Goal: Information Seeking & Learning: Find specific fact

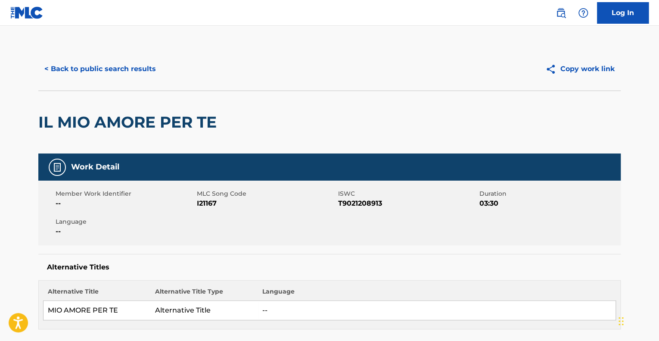
click at [96, 53] on div "< Back to public search results Copy work link" at bounding box center [329, 68] width 583 height 43
click at [95, 69] on button "< Back to public search results" at bounding box center [100, 69] width 124 height 22
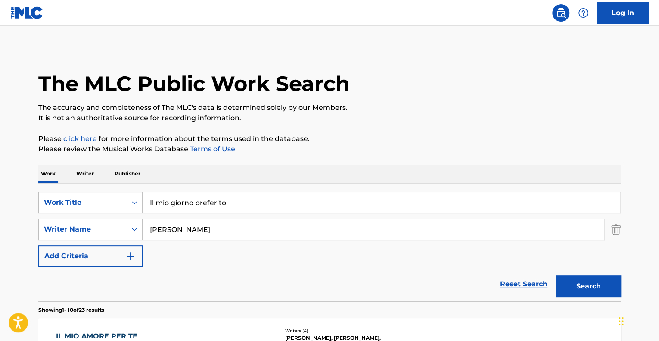
click at [87, 173] on p "Writer" at bounding box center [85, 174] width 23 height 18
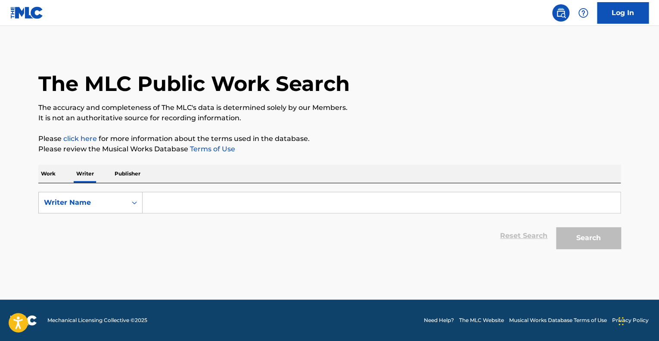
drag, startPoint x: 188, startPoint y: 196, endPoint x: 188, endPoint y: 203, distance: 7.8
click at [188, 196] on input "Search Form" at bounding box center [382, 202] width 478 height 21
click at [197, 200] on input "Search Form" at bounding box center [382, 202] width 478 height 21
paste input "[PERSON_NAME]"
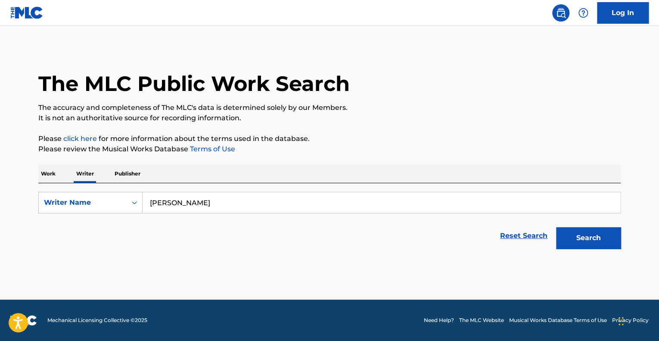
type input "[PERSON_NAME]"
click at [593, 238] on button "Search" at bounding box center [588, 238] width 65 height 22
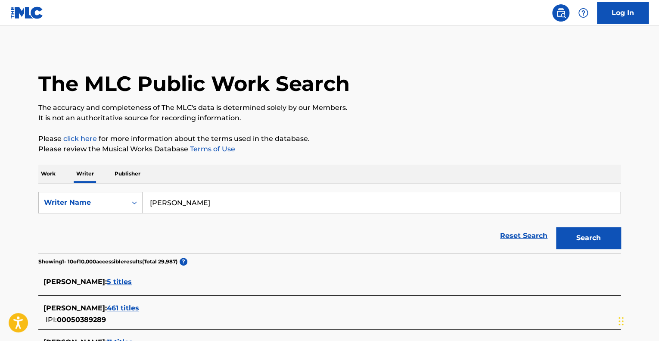
click at [133, 176] on p "Publisher" at bounding box center [127, 174] width 31 height 18
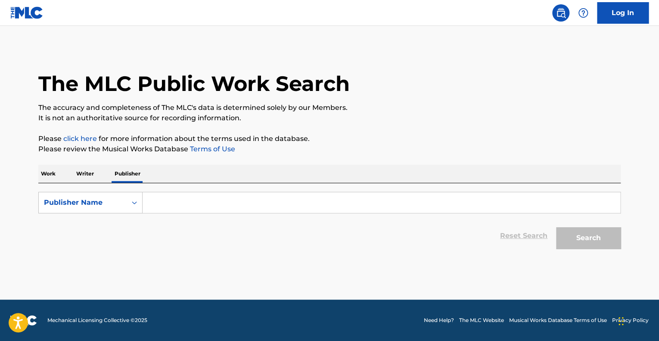
click at [213, 205] on input "Search Form" at bounding box center [382, 202] width 478 height 21
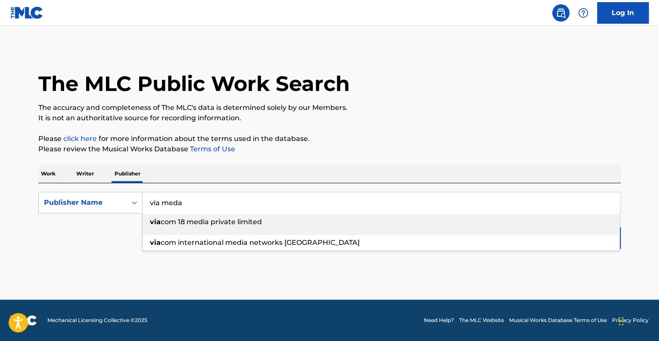
type input "via meda"
click at [556, 227] on button "Search" at bounding box center [588, 238] width 65 height 22
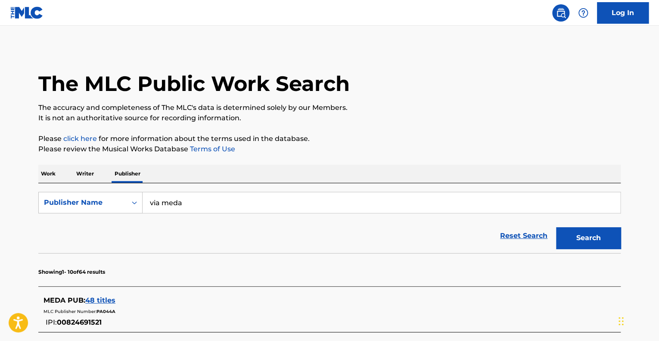
click at [107, 301] on span "48 titles" at bounding box center [100, 300] width 30 height 8
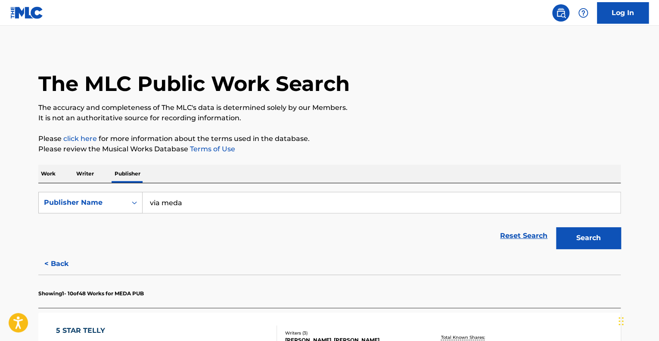
click at [55, 262] on button "< Back" at bounding box center [64, 264] width 52 height 22
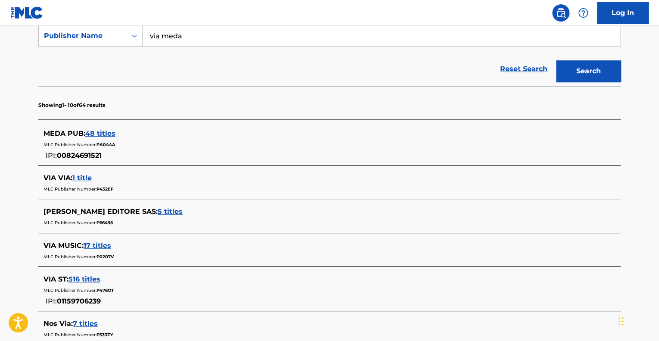
scroll to position [172, 0]
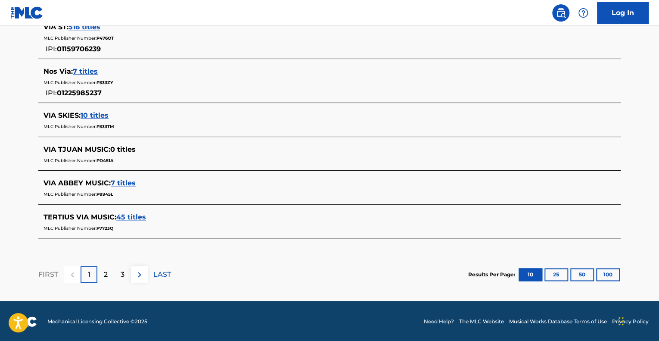
click at [602, 268] on button "100" at bounding box center [609, 274] width 24 height 13
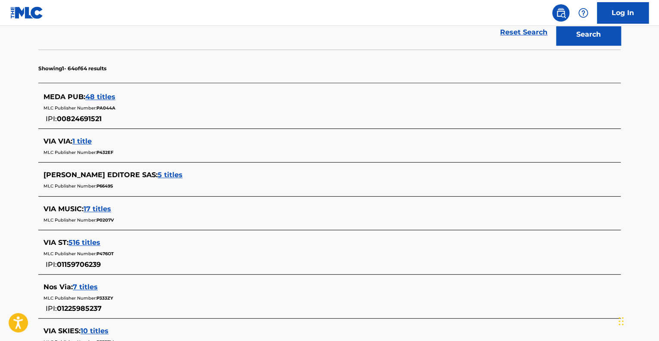
scroll to position [0, 0]
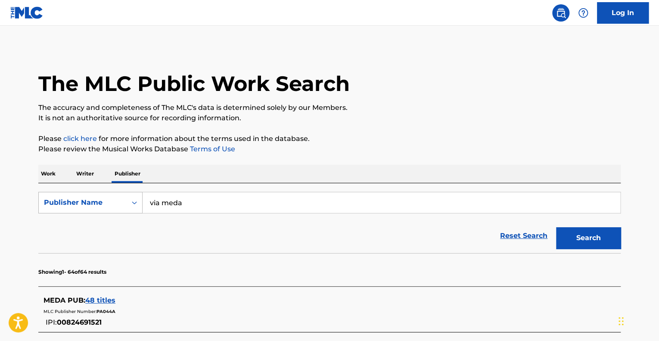
drag, startPoint x: 193, startPoint y: 196, endPoint x: 134, endPoint y: 197, distance: 59.5
click at [134, 197] on div "SearchWithCriteria392dfe56-9a5e-40af-90f0-441dbd10397b Publisher Name via meda …" at bounding box center [329, 218] width 583 height 70
drag, startPoint x: 191, startPoint y: 205, endPoint x: 144, endPoint y: 200, distance: 47.2
click at [144, 200] on input "via meda" at bounding box center [382, 202] width 478 height 21
paste input "Clinical Valley"
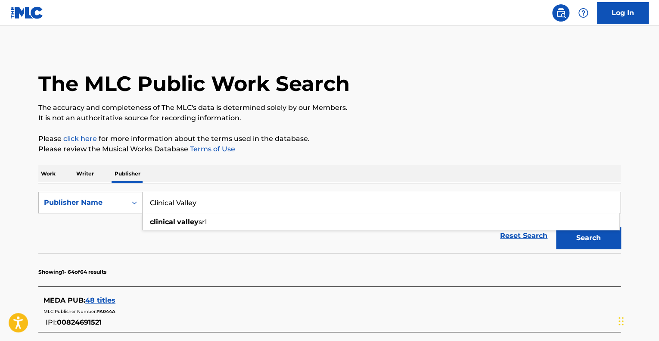
type input "Clinical Valley"
click at [328, 243] on div "Reset Search Search" at bounding box center [329, 236] width 583 height 34
click at [593, 243] on button "Search" at bounding box center [588, 238] width 65 height 22
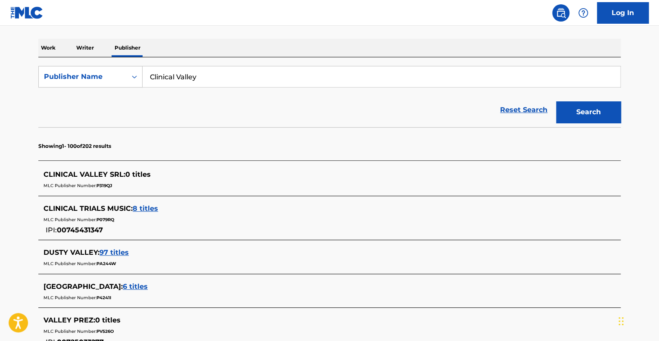
scroll to position [129, 0]
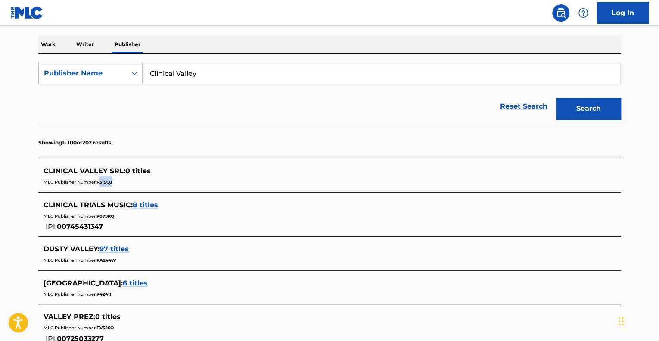
drag, startPoint x: 119, startPoint y: 184, endPoint x: 100, endPoint y: 181, distance: 19.7
click at [100, 181] on div "MLC Publisher Number: P319QJ" at bounding box center [319, 181] width 550 height 10
click at [248, 206] on div "CLINICAL TRIALS MUSIC : 8 titles" at bounding box center [319, 205] width 550 height 10
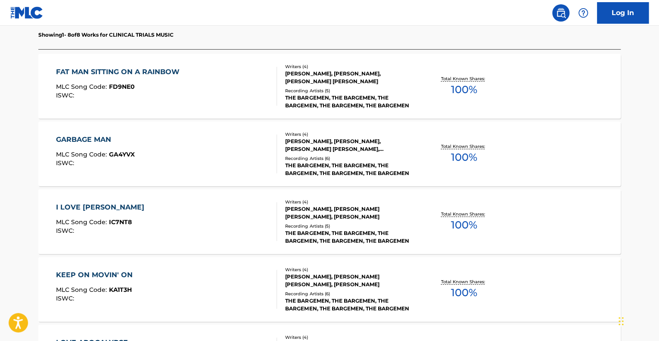
scroll to position [0, 0]
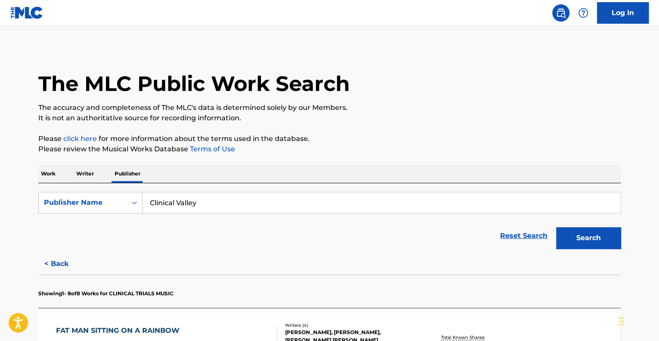
click at [62, 262] on button "< Back" at bounding box center [64, 264] width 52 height 22
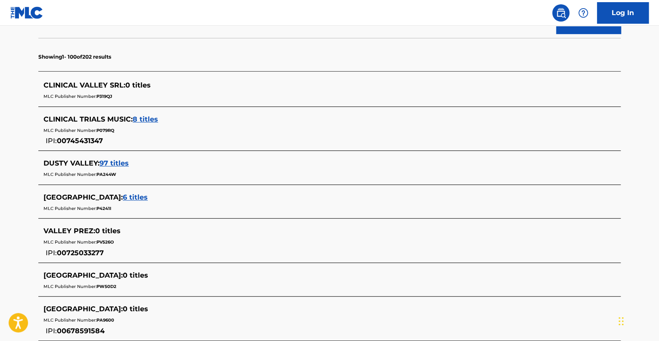
scroll to position [216, 0]
click at [171, 96] on div "MLC Publisher Number: P319QJ" at bounding box center [319, 95] width 550 height 10
click at [103, 86] on span "CLINICAL VALLEY SRL :" at bounding box center [85, 85] width 82 height 8
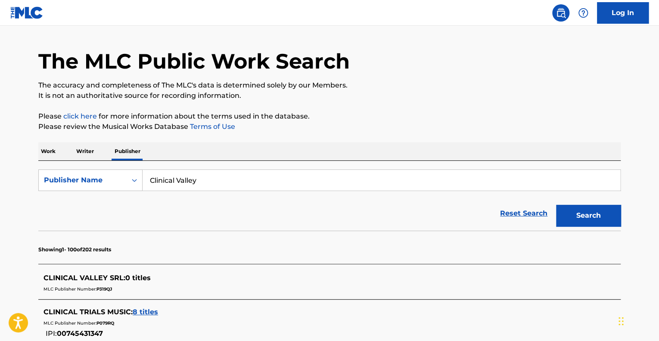
scroll to position [0, 0]
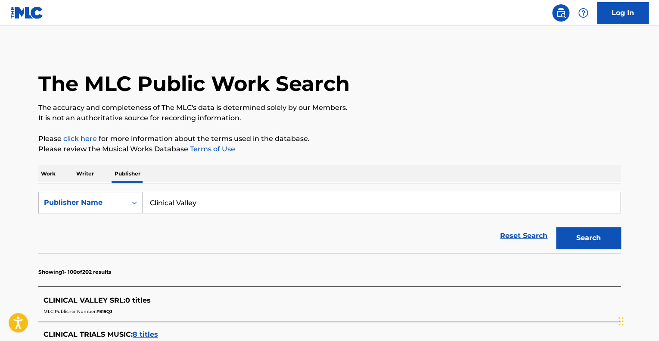
click at [76, 181] on p "Writer" at bounding box center [85, 174] width 23 height 18
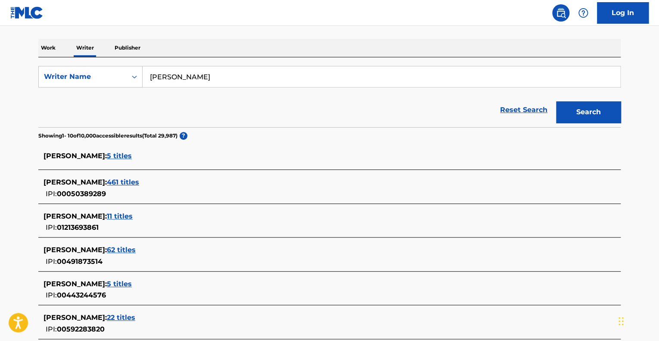
scroll to position [129, 0]
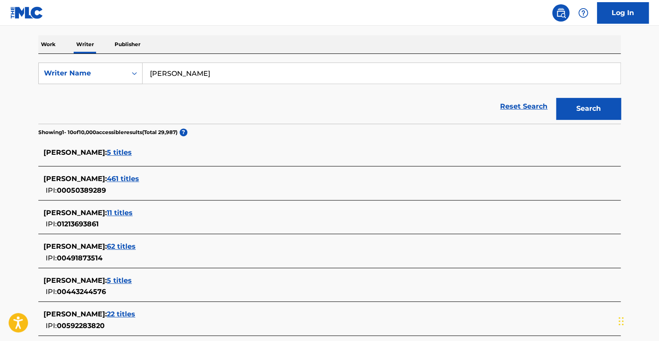
click at [132, 155] on span "5 titles" at bounding box center [119, 152] width 25 height 8
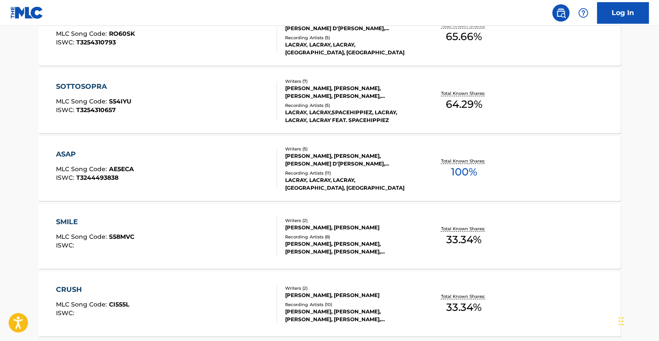
scroll to position [302, 0]
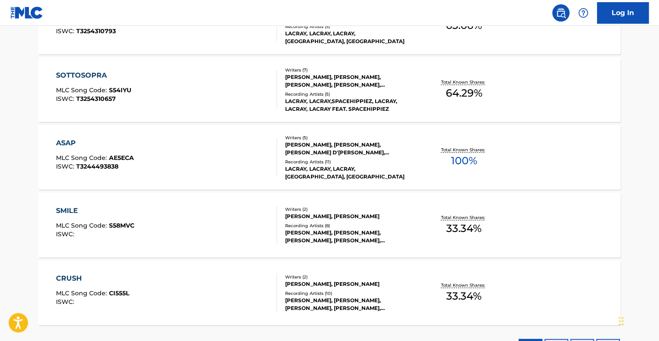
click at [188, 281] on div "CRUSH MLC Song Code : CI555L ISWC :" at bounding box center [167, 292] width 222 height 39
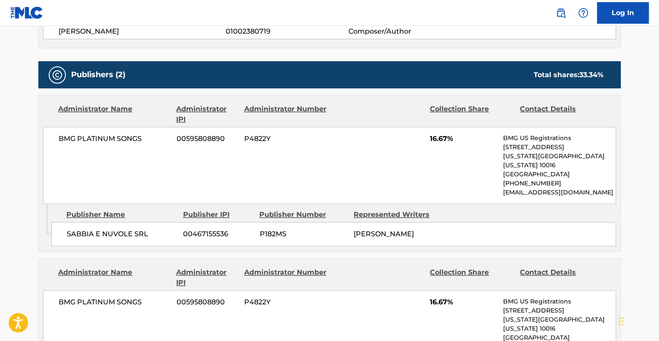
scroll to position [474, 0]
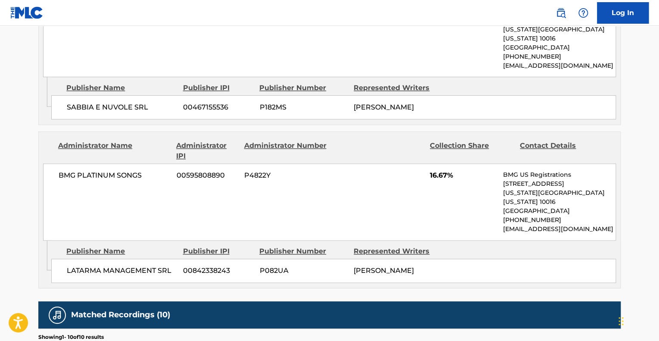
drag, startPoint x: 438, startPoint y: 255, endPoint x: 453, endPoint y: 257, distance: 15.7
click at [453, 259] on div "LATARMA MANAGEMENT SRL 00842338243 P082UA [PERSON_NAME]" at bounding box center [333, 271] width 565 height 24
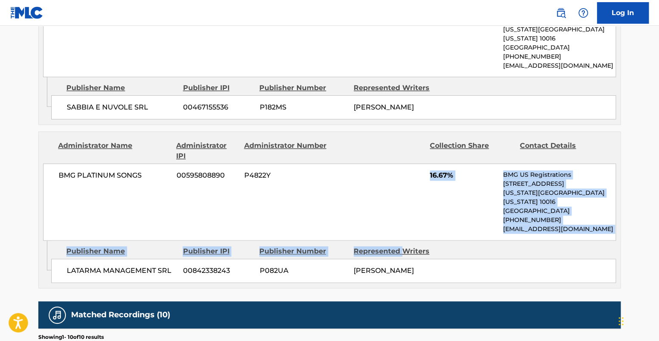
drag, startPoint x: 394, startPoint y: 224, endPoint x: 406, endPoint y: 227, distance: 13.3
click at [404, 227] on div "Administrator Name Administrator IPI Administrator Number Collection Share Cont…" at bounding box center [329, 209] width 583 height 157
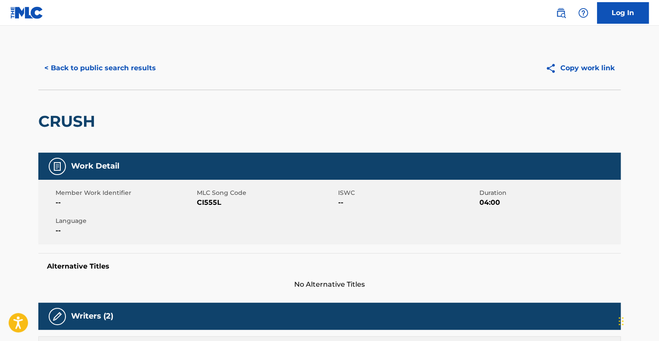
scroll to position [0, 0]
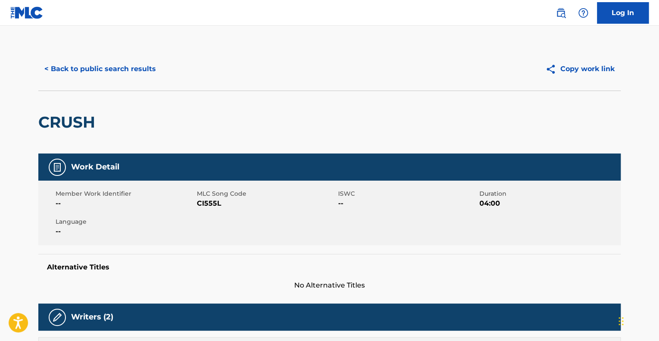
click at [103, 68] on button "< Back to public search results" at bounding box center [100, 69] width 124 height 22
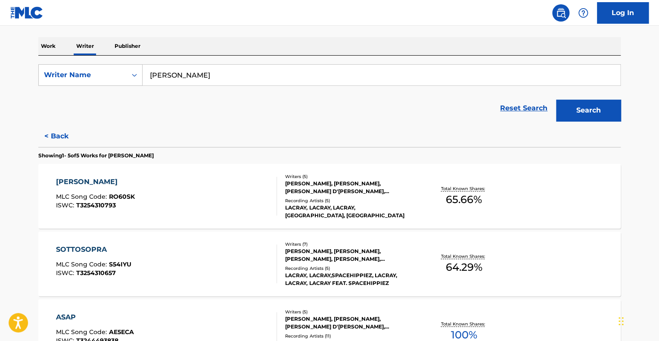
scroll to position [129, 0]
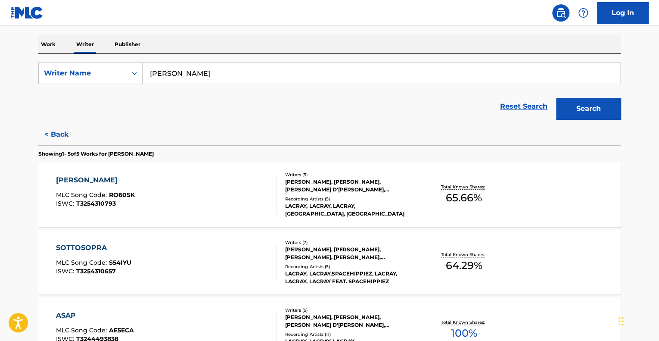
click at [209, 197] on div "[PERSON_NAME] MLC Song Code : RO60SK ISWC : T3254310793" at bounding box center [167, 194] width 222 height 39
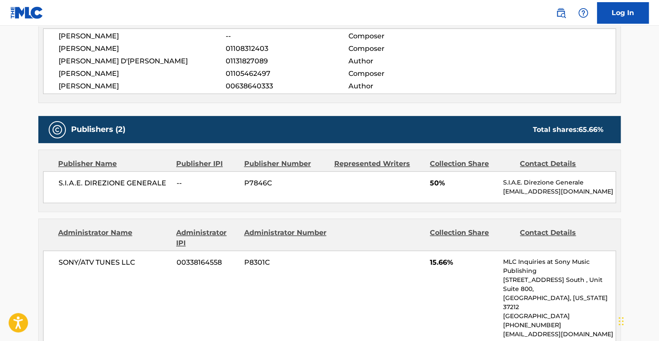
scroll to position [388, 0]
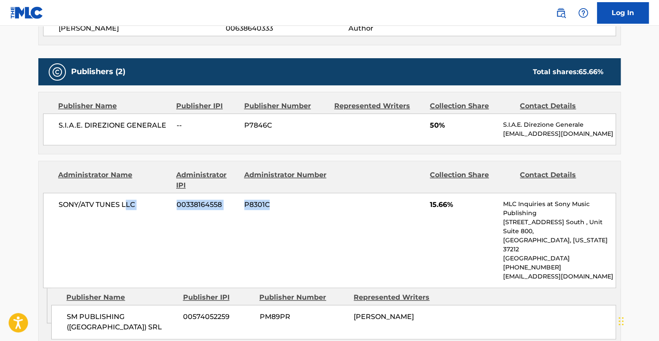
drag, startPoint x: 148, startPoint y: 240, endPoint x: 364, endPoint y: 254, distance: 216.0
click at [356, 251] on div "SONY/ATV TUNES LLC 00338164558 P8301C 15.66% MLC Inquiries at Sony Music Publis…" at bounding box center [329, 240] width 573 height 95
drag, startPoint x: 389, startPoint y: 302, endPoint x: 445, endPoint y: 303, distance: 56.5
click at [445, 305] on div "SM PUBLISHING ([GEOGRAPHIC_DATA]) SRL 00574052259 PM89PR [PERSON_NAME]" at bounding box center [333, 322] width 565 height 34
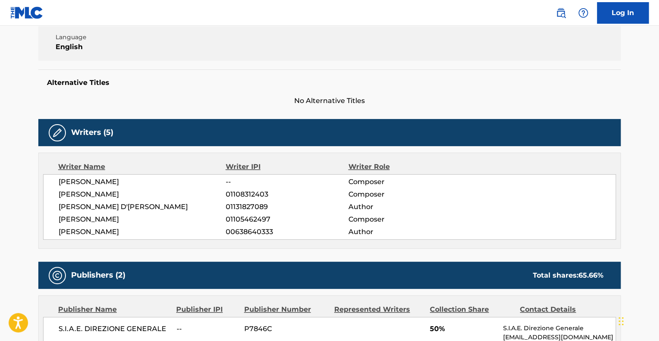
scroll to position [172, 0]
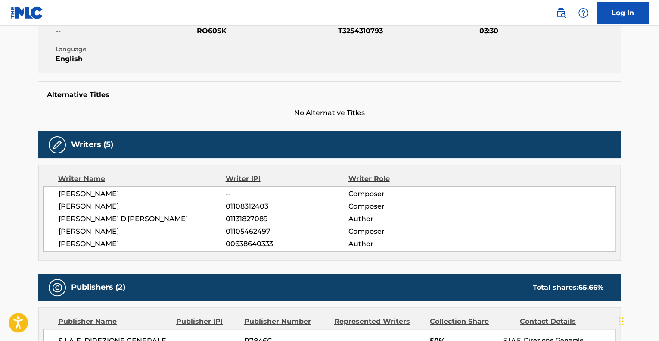
drag, startPoint x: 95, startPoint y: 211, endPoint x: 216, endPoint y: 245, distance: 126.2
click at [216, 245] on div "[PERSON_NAME] -- Composer [PERSON_NAME] 01108312403 Composer [PERSON_NAME] D'[P…" at bounding box center [329, 219] width 573 height 66
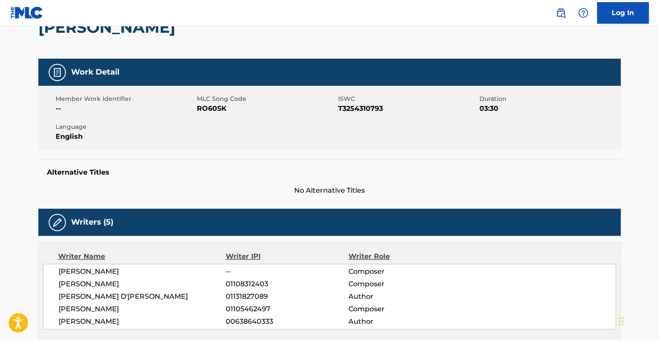
scroll to position [0, 0]
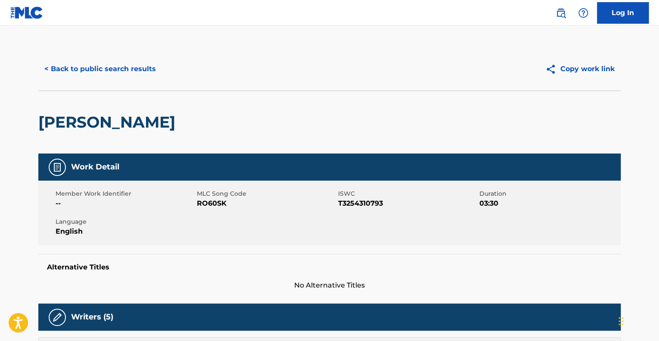
click at [91, 67] on button "< Back to public search results" at bounding box center [100, 69] width 124 height 22
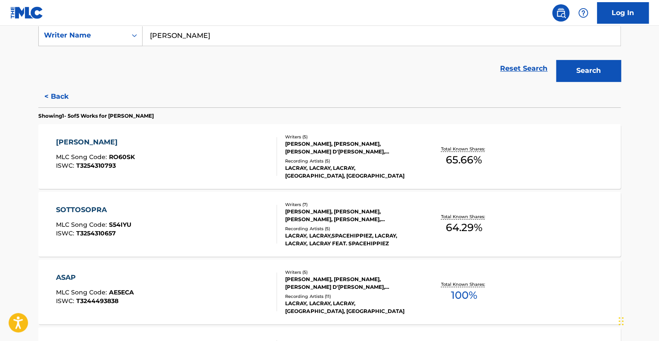
scroll to position [216, 0]
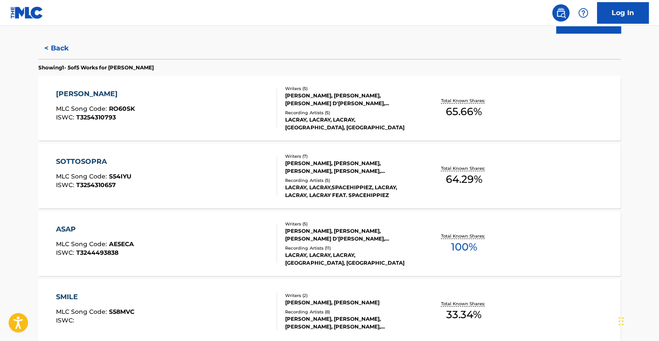
click at [164, 191] on div "SOTTOSOPRA MLC Song Code : S54IYU ISWC : T3254310657" at bounding box center [167, 175] width 222 height 39
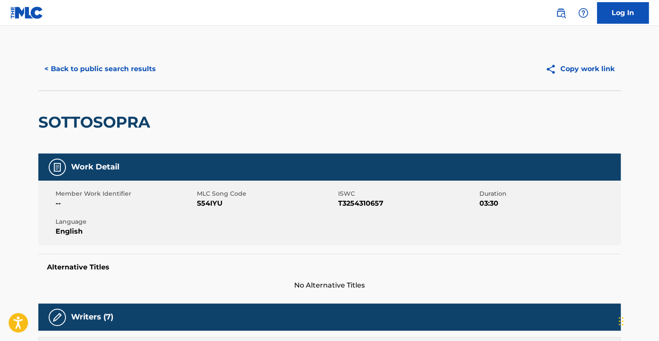
click at [99, 60] on button "< Back to public search results" at bounding box center [100, 69] width 124 height 22
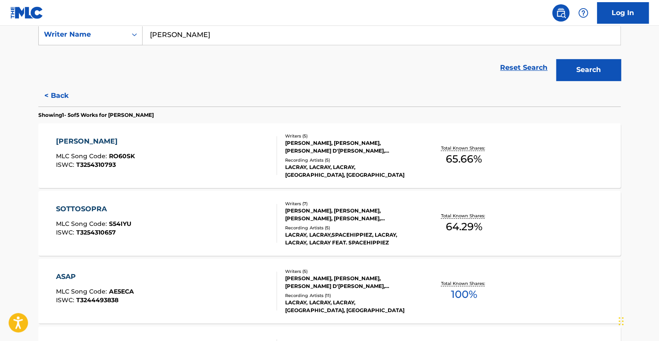
scroll to position [172, 0]
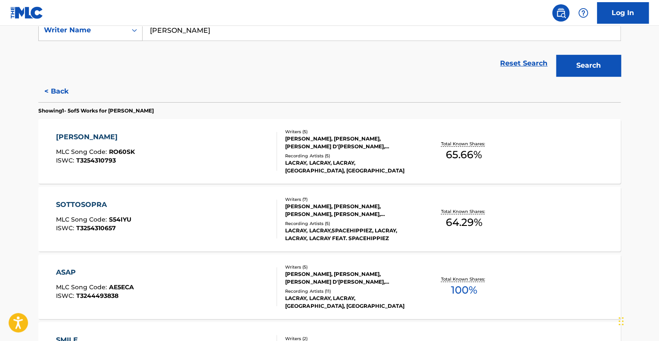
click at [276, 297] on div at bounding box center [273, 286] width 7 height 39
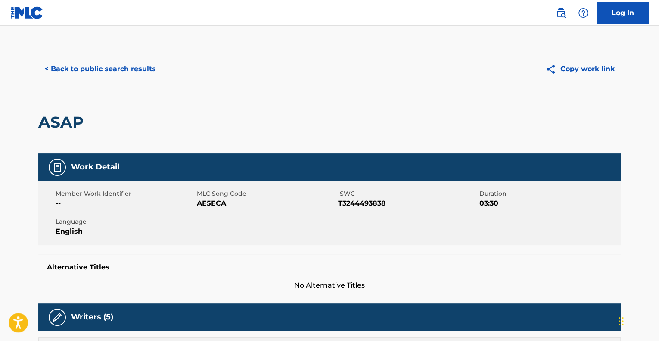
click at [119, 67] on button "< Back to public search results" at bounding box center [100, 69] width 124 height 22
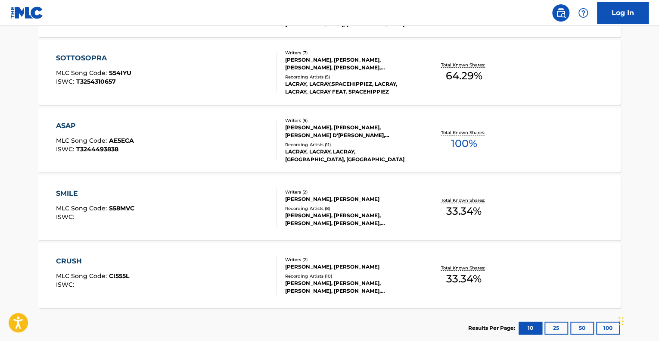
scroll to position [372, 0]
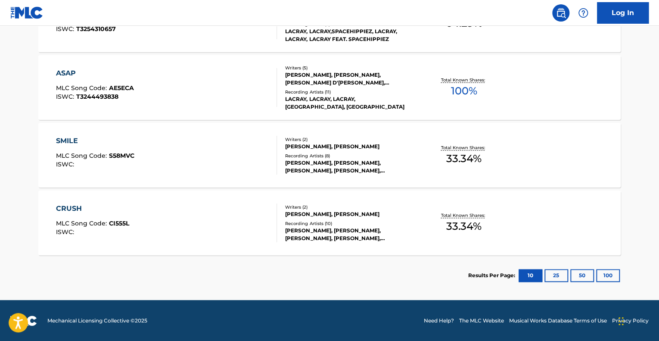
click at [167, 153] on div "SMILE MLC Song Code : S58MVC ISWC :" at bounding box center [167, 155] width 222 height 39
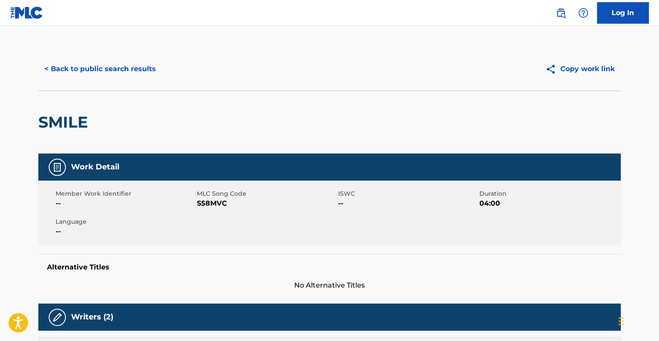
click at [138, 78] on button "< Back to public search results" at bounding box center [100, 69] width 124 height 22
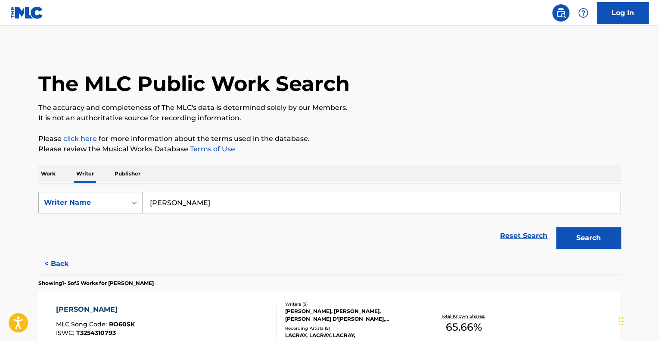
drag, startPoint x: 225, startPoint y: 200, endPoint x: 122, endPoint y: 201, distance: 103.5
click at [122, 201] on div "SearchWithCriteria8344fcda-bc67-421f-811c-0643e57f6701 Writer Name [PERSON_NAME]" at bounding box center [329, 203] width 583 height 22
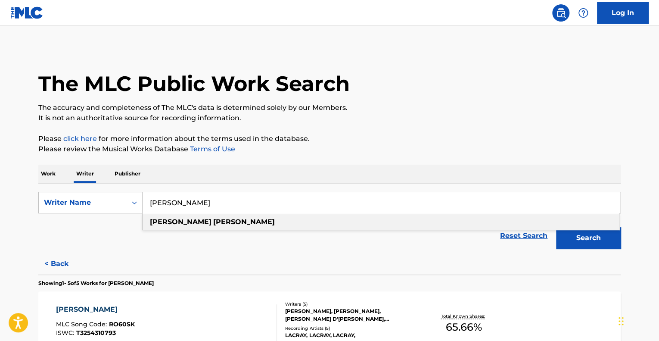
paste input "[PERSON_NAME]"
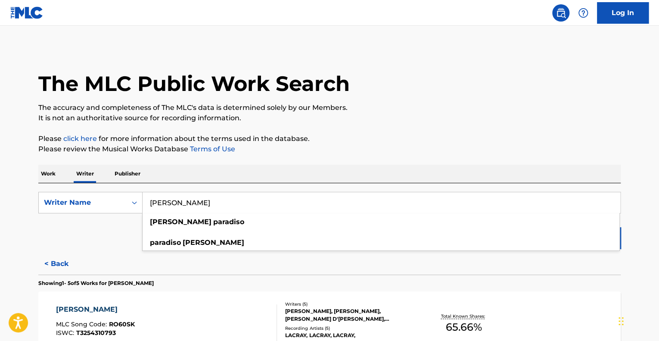
type input "[PERSON_NAME]"
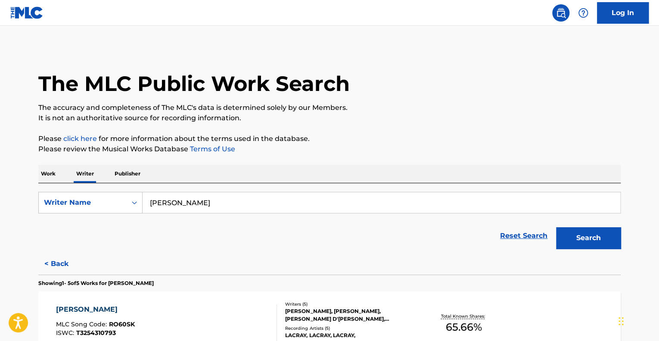
click at [557, 275] on section "Showing 1 - 5 of 5 Works for [PERSON_NAME]" at bounding box center [329, 281] width 583 height 13
click at [606, 239] on button "Search" at bounding box center [588, 238] width 65 height 22
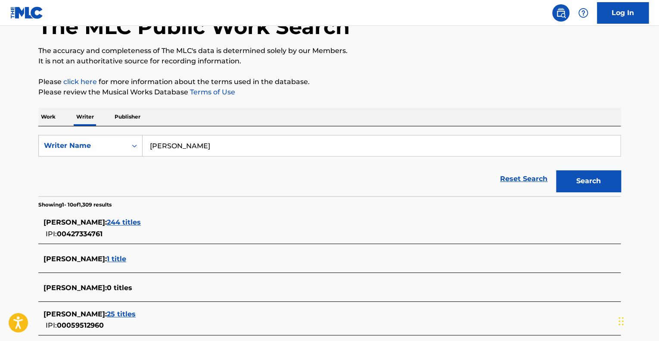
scroll to position [172, 0]
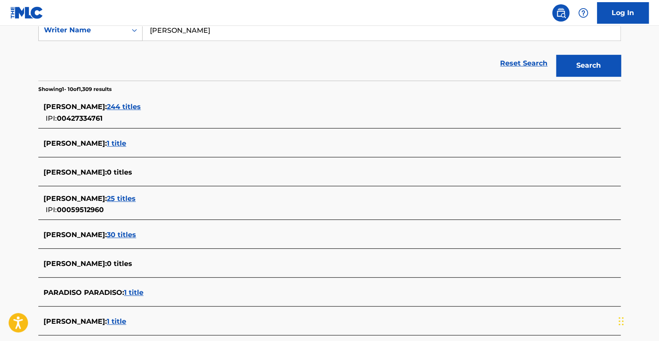
click at [141, 108] on span "244 titles" at bounding box center [124, 107] width 34 height 8
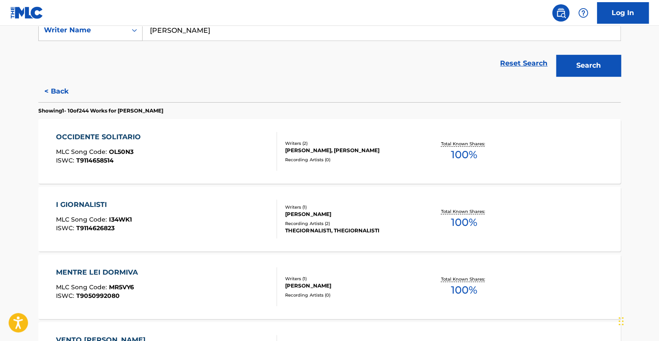
click at [234, 161] on div "OCCIDENTE SOLITARIO MLC Song Code : OL50N3 ISWC : T9114658514" at bounding box center [167, 151] width 222 height 39
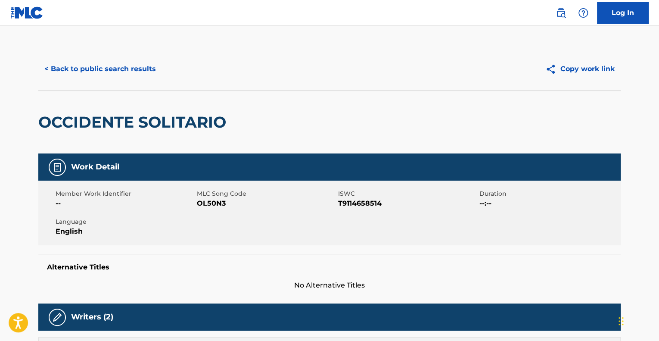
click at [91, 77] on button "< Back to public search results" at bounding box center [100, 69] width 124 height 22
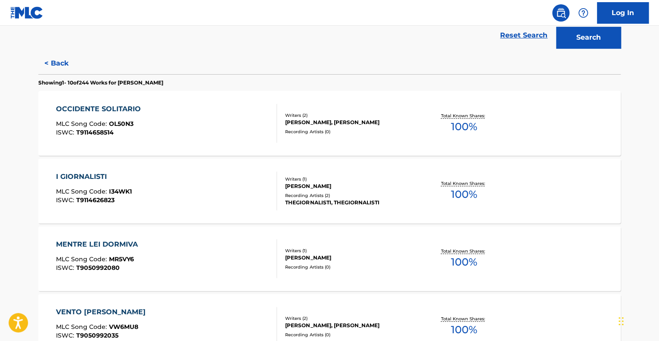
scroll to position [216, 0]
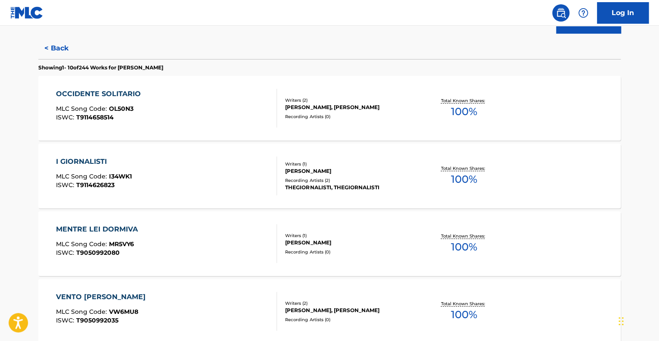
click at [145, 203] on div "I GIORNALISTI MLC Song Code : I34WK1 ISWC : T9114626823 Writers ( 1 ) [PERSON_N…" at bounding box center [329, 176] width 583 height 65
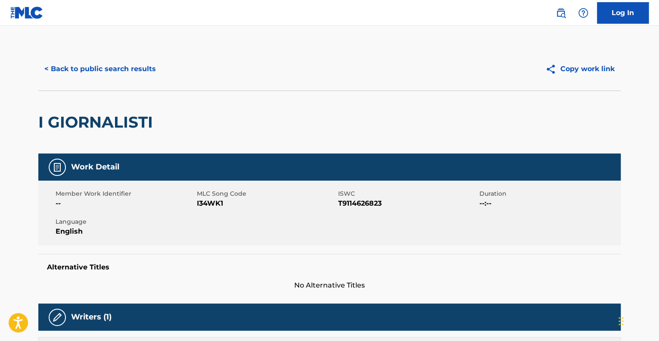
click at [131, 76] on button "< Back to public search results" at bounding box center [100, 69] width 124 height 22
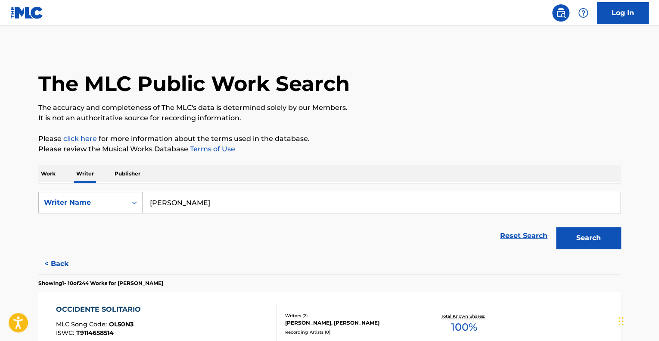
click at [40, 174] on p "Work" at bounding box center [48, 174] width 20 height 18
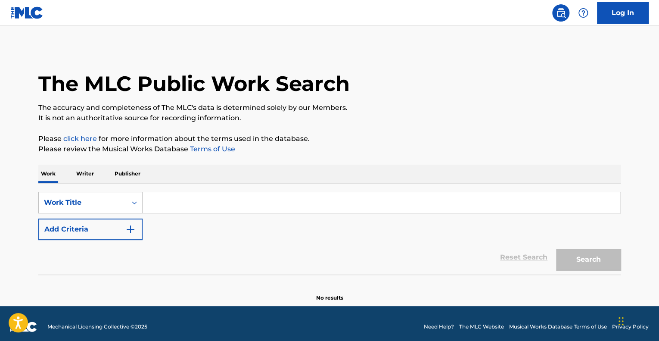
drag, startPoint x: 331, startPoint y: 188, endPoint x: 325, endPoint y: 196, distance: 10.5
click at [323, 188] on div "SearchWithCriteria8c209e86-4d52-4ed0-b968-539fb019190d Work Title Add Criteria …" at bounding box center [329, 228] width 583 height 91
drag, startPoint x: 329, startPoint y: 200, endPoint x: 347, endPoint y: 206, distance: 18.4
click at [331, 200] on input "Search Form" at bounding box center [382, 202] width 478 height 21
paste input "Me Ando Enamorando [1]"
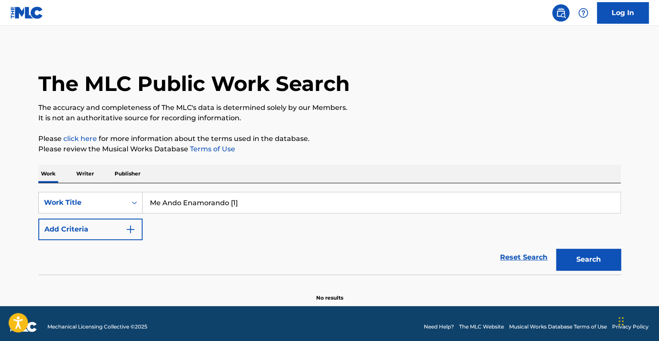
drag, startPoint x: 226, startPoint y: 203, endPoint x: 359, endPoint y: 212, distance: 133.5
click at [351, 211] on input "Me Ando Enamorando [1]" at bounding box center [382, 202] width 478 height 21
type input "Me [PERSON_NAME]"
click at [556, 249] on button "Search" at bounding box center [588, 260] width 65 height 22
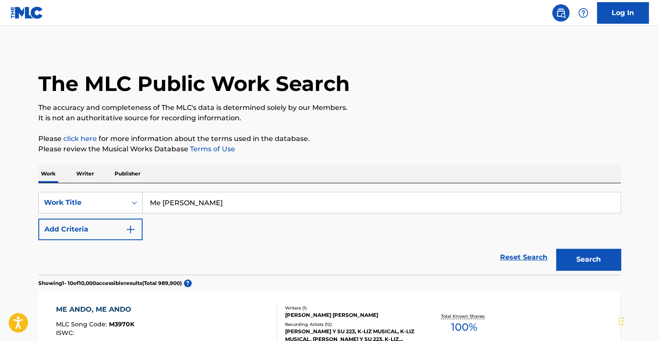
click at [116, 231] on button "Add Criteria" at bounding box center [90, 230] width 104 height 22
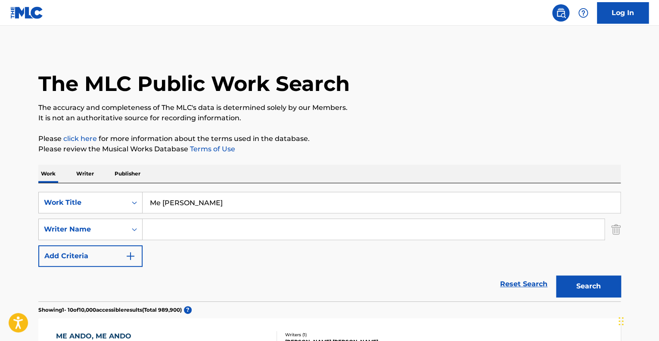
click at [171, 219] on div "SearchWithCriteria8c209e86-4d52-4ed0-b968-539fb019190d Work Title Me Ando Enamo…" at bounding box center [329, 229] width 583 height 75
click at [176, 232] on input "Search Form" at bounding box center [374, 229] width 462 height 21
type input "[PERSON_NAME]"
click at [556, 275] on button "Search" at bounding box center [588, 286] width 65 height 22
